Goal: Task Accomplishment & Management: Manage account settings

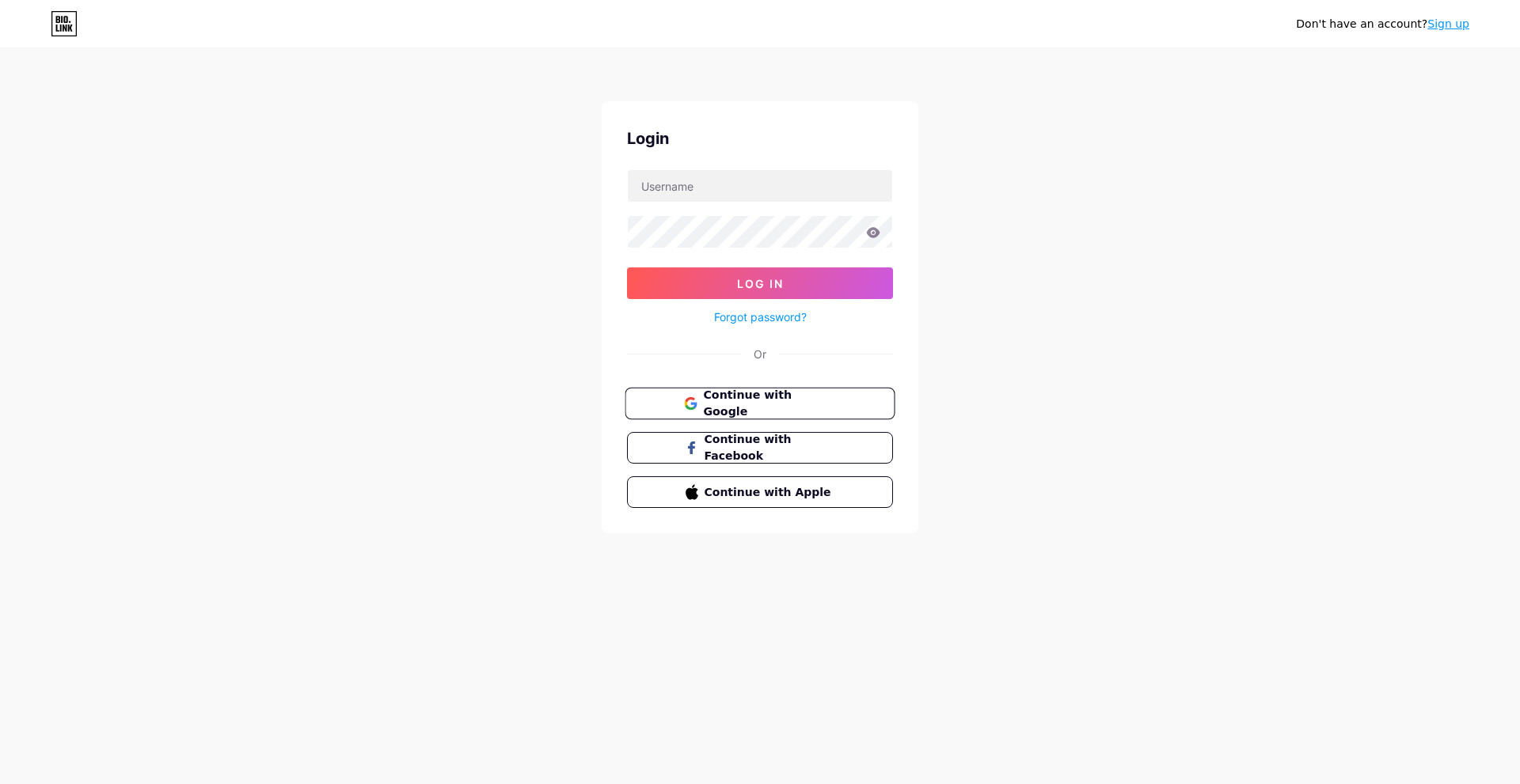
click at [770, 398] on span "Continue with Google" at bounding box center [769, 404] width 132 height 34
click at [749, 438] on button "Continue with Facebook" at bounding box center [759, 449] width 270 height 33
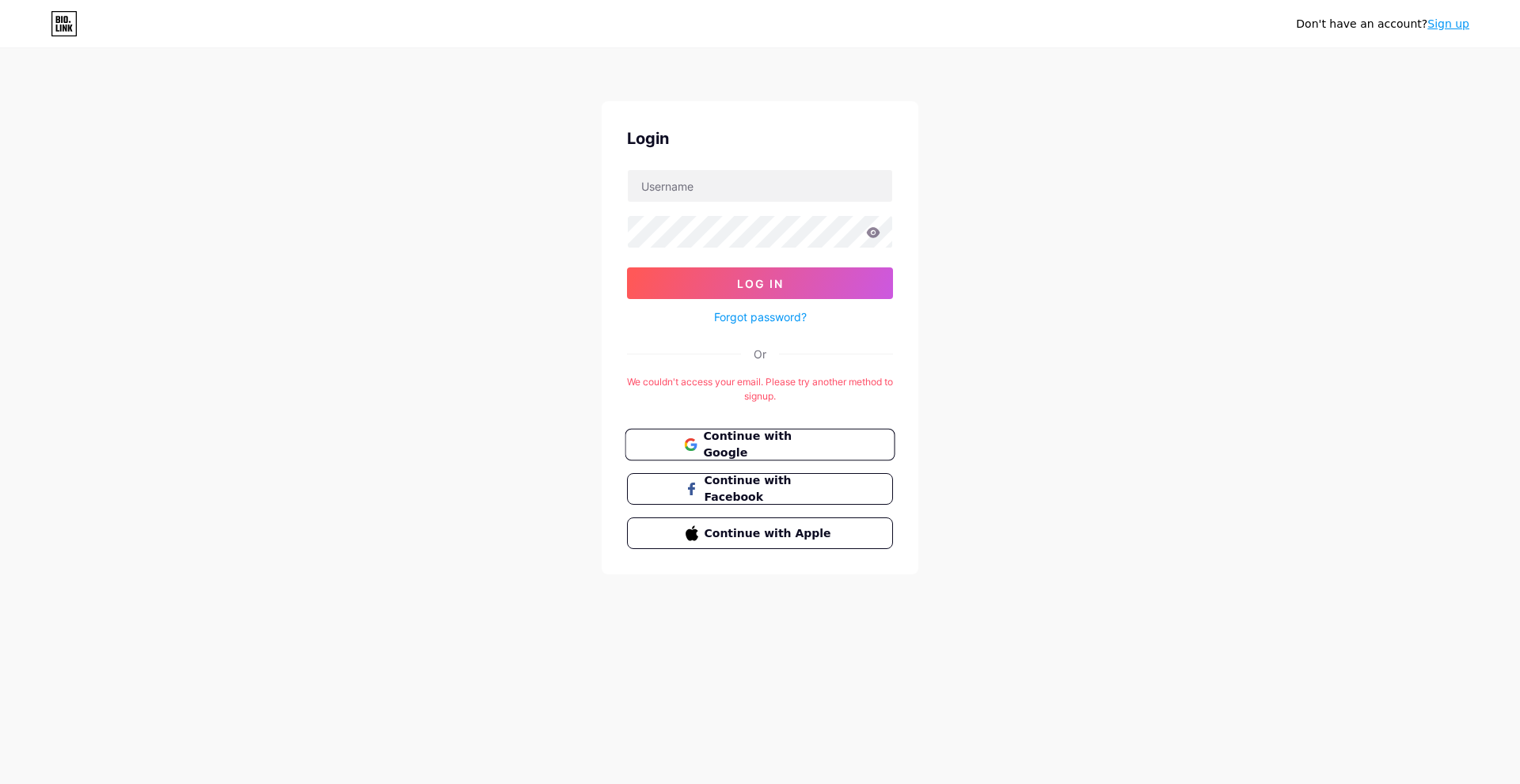
click at [781, 448] on span "Continue with Google" at bounding box center [769, 445] width 132 height 34
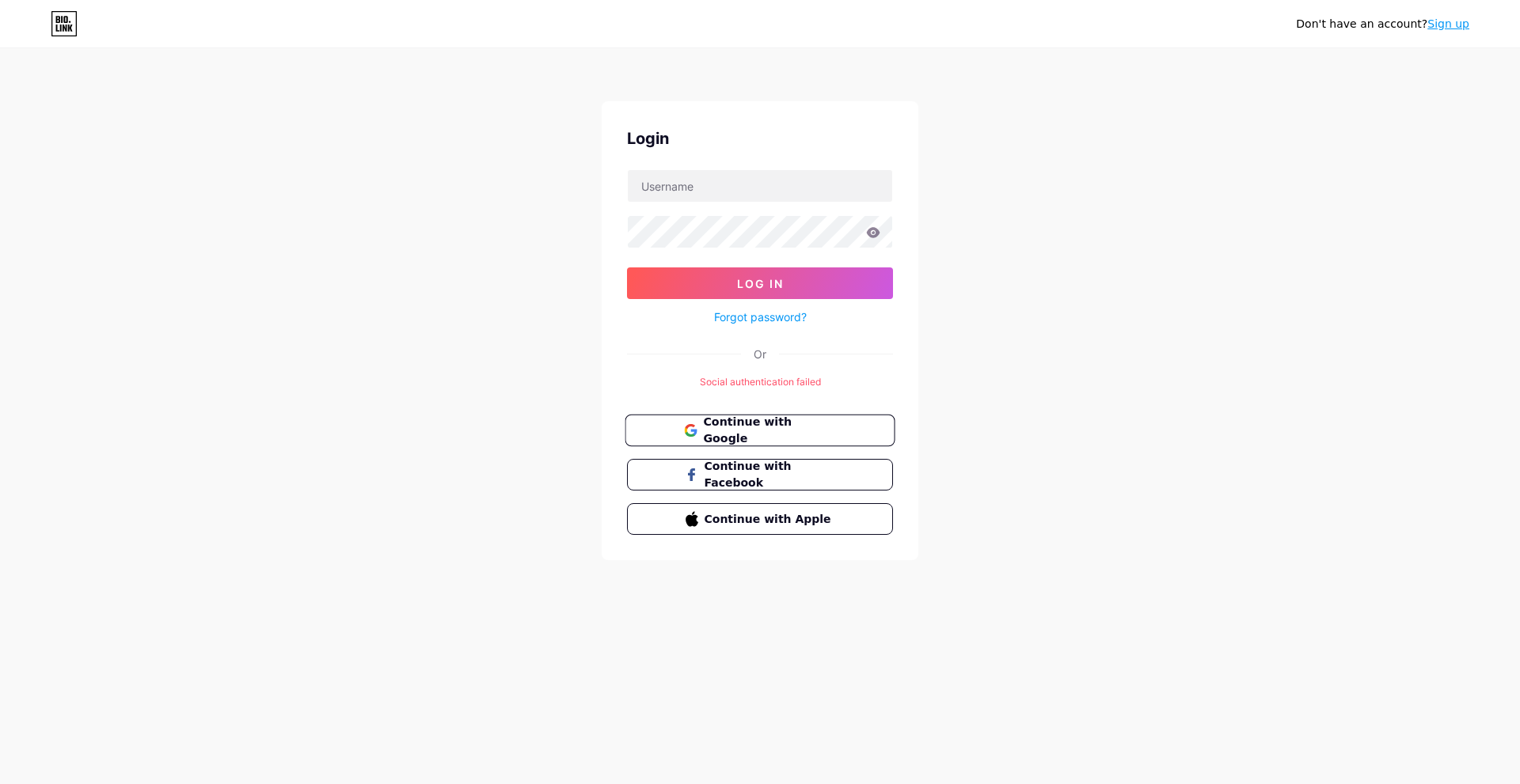
click at [787, 430] on span "Continue with Google" at bounding box center [769, 431] width 132 height 34
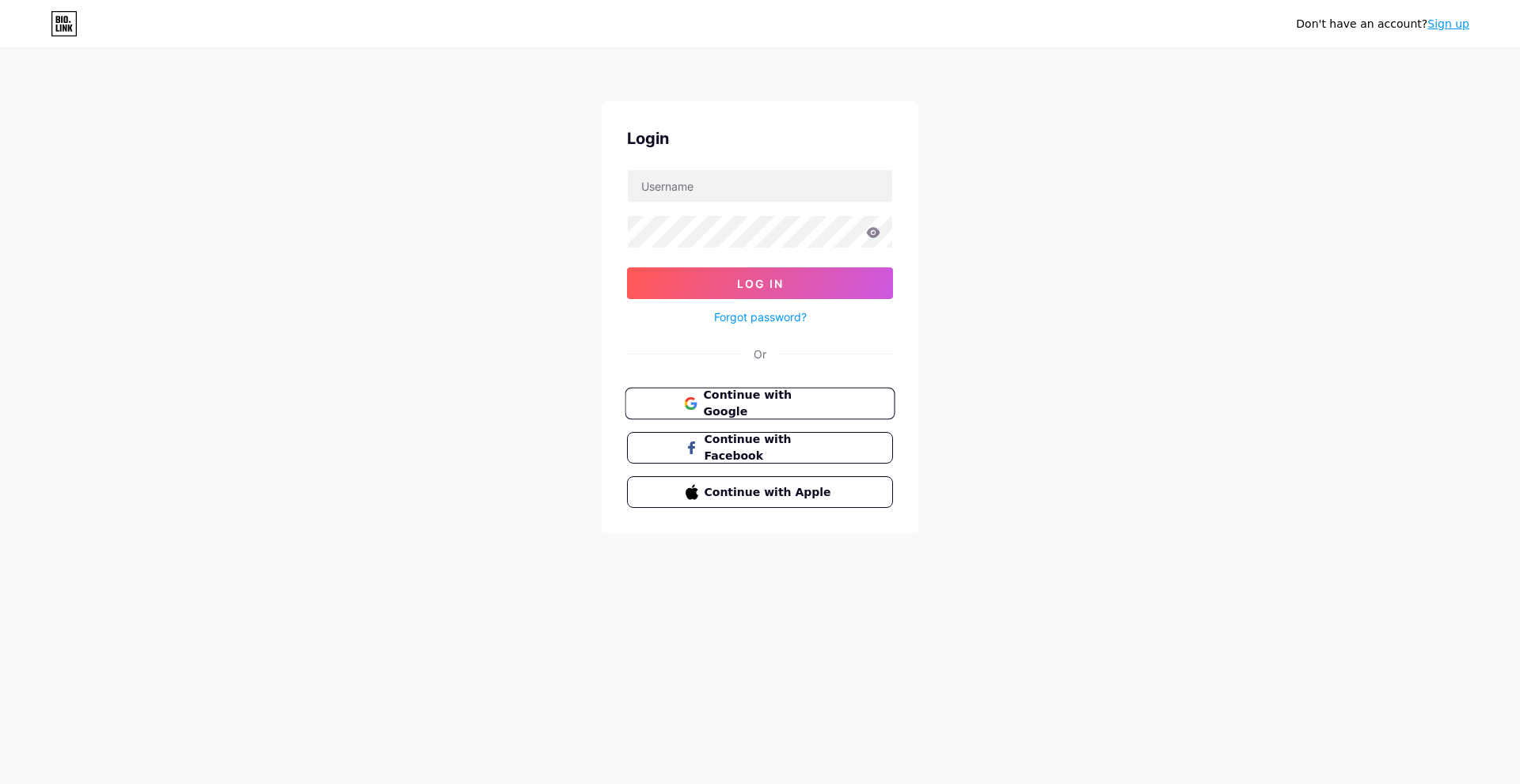
click at [781, 404] on span "Continue with Google" at bounding box center [769, 404] width 132 height 34
click at [802, 410] on span "Continue with Google" at bounding box center [769, 404] width 132 height 34
